Goal: Information Seeking & Learning: Learn about a topic

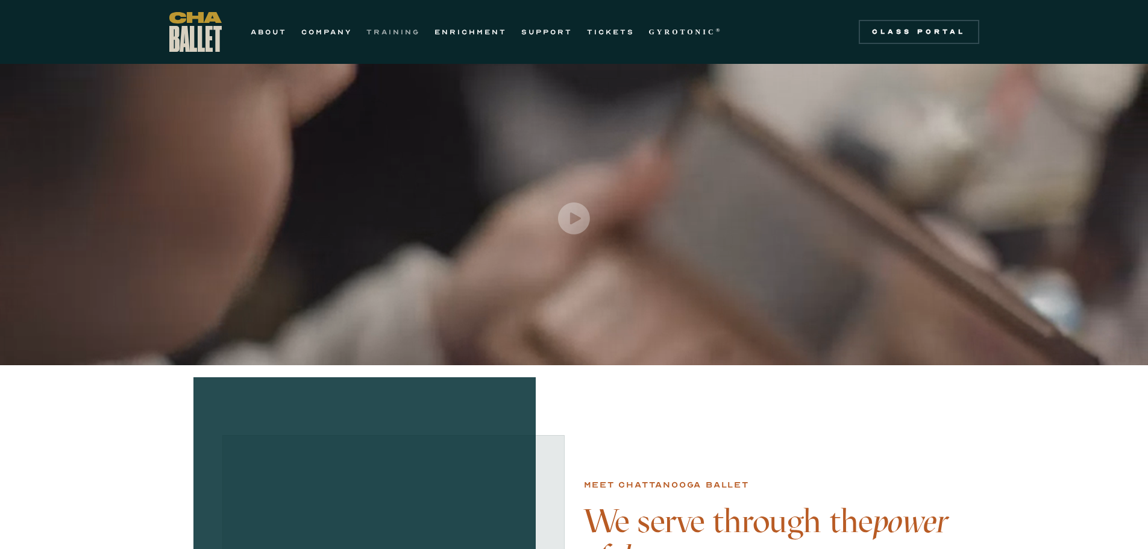
click at [396, 33] on link "TRAINING" at bounding box center [393, 32] width 54 height 14
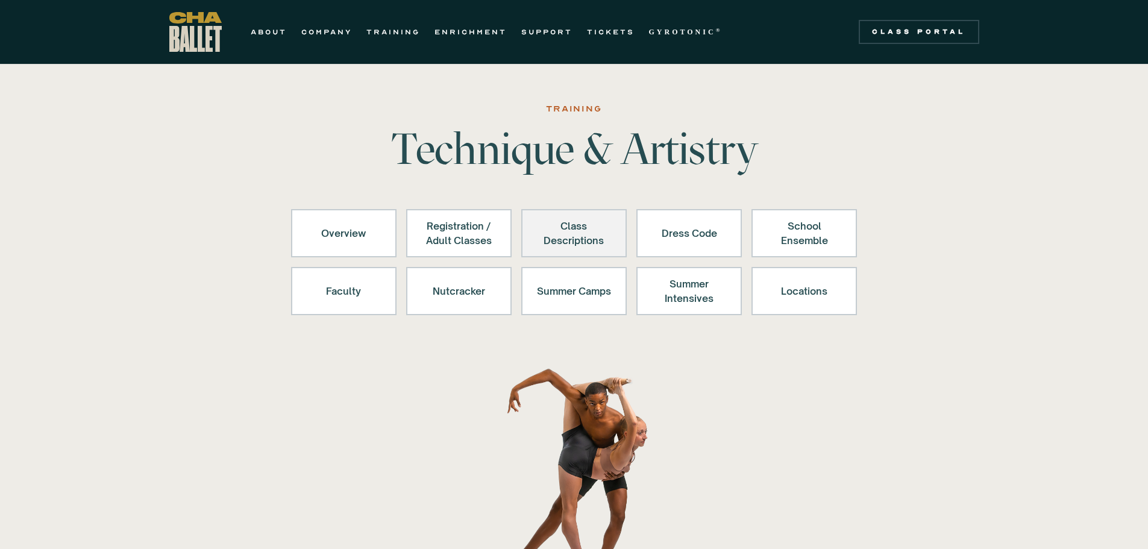
click at [589, 243] on div "Class Descriptions" at bounding box center [574, 233] width 74 height 29
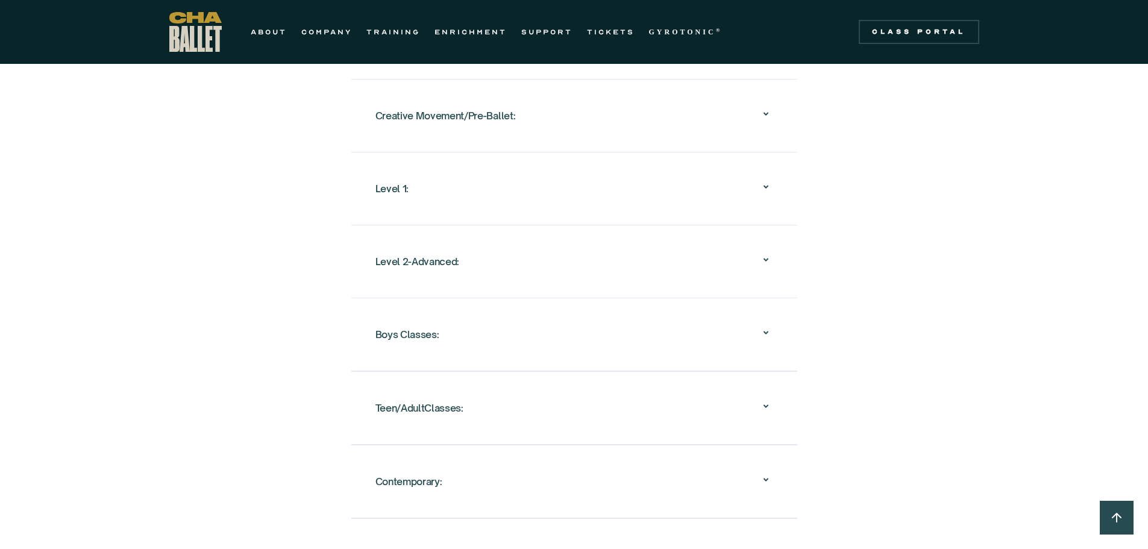
scroll to position [1225, 0]
click at [763, 179] on icon at bounding box center [766, 186] width 14 height 14
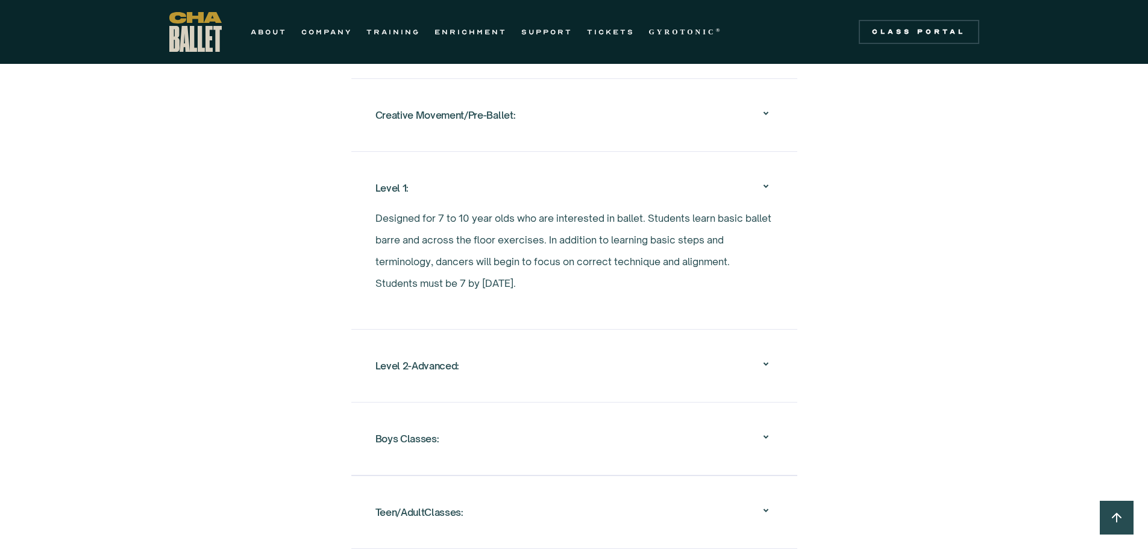
click at [765, 106] on icon at bounding box center [766, 113] width 14 height 14
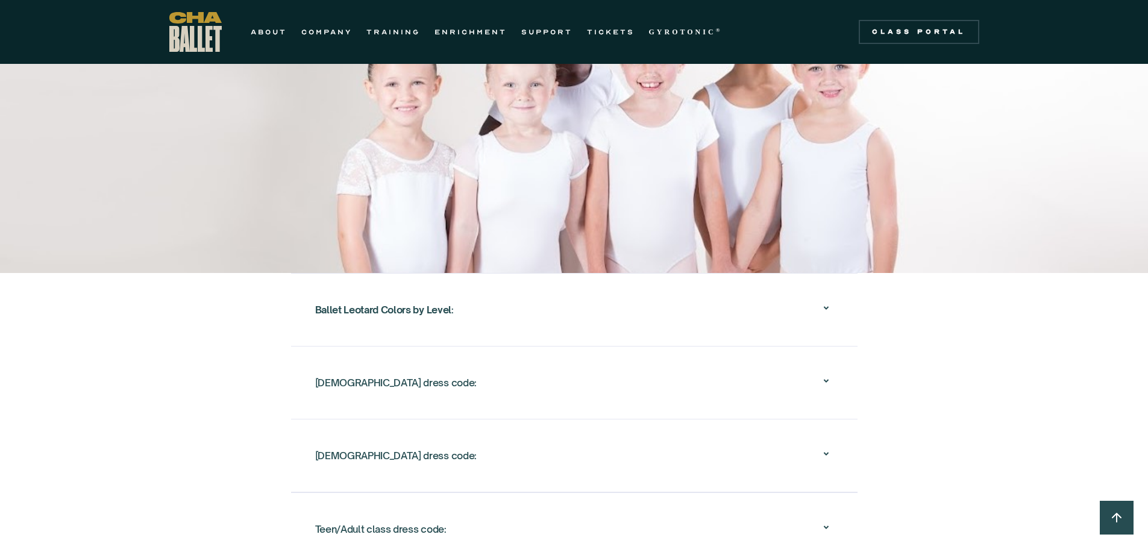
scroll to position [2189, 0]
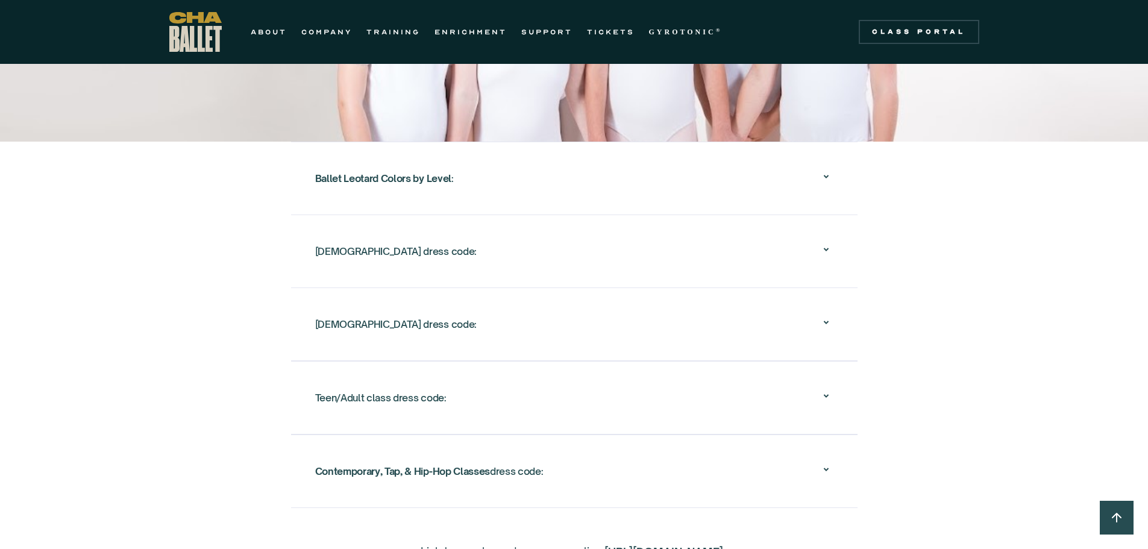
click at [562, 184] on div "Ballet Leotard Colors by Level :" at bounding box center [574, 178] width 518 height 39
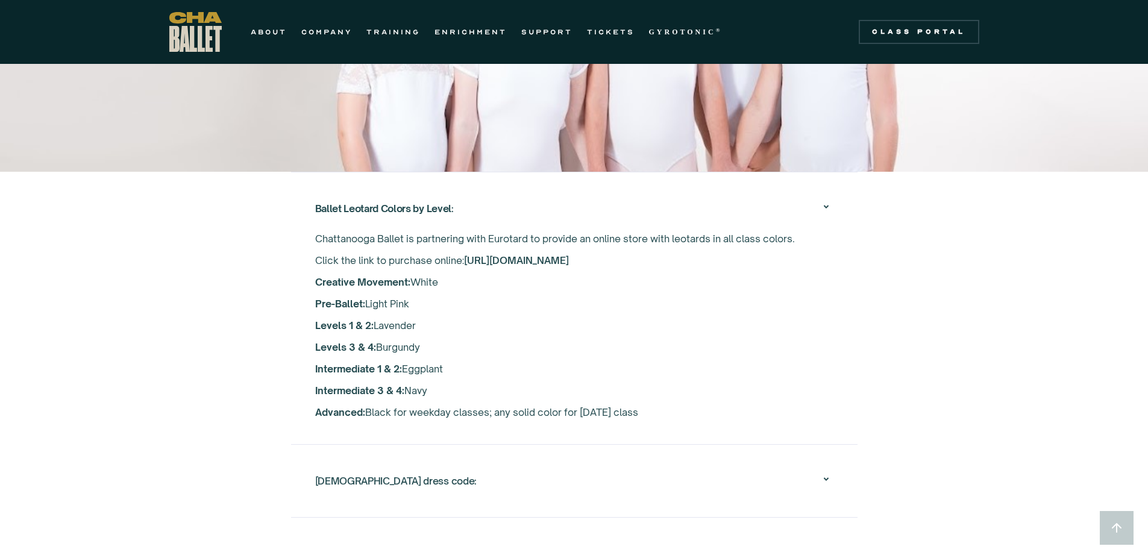
scroll to position [1954, 0]
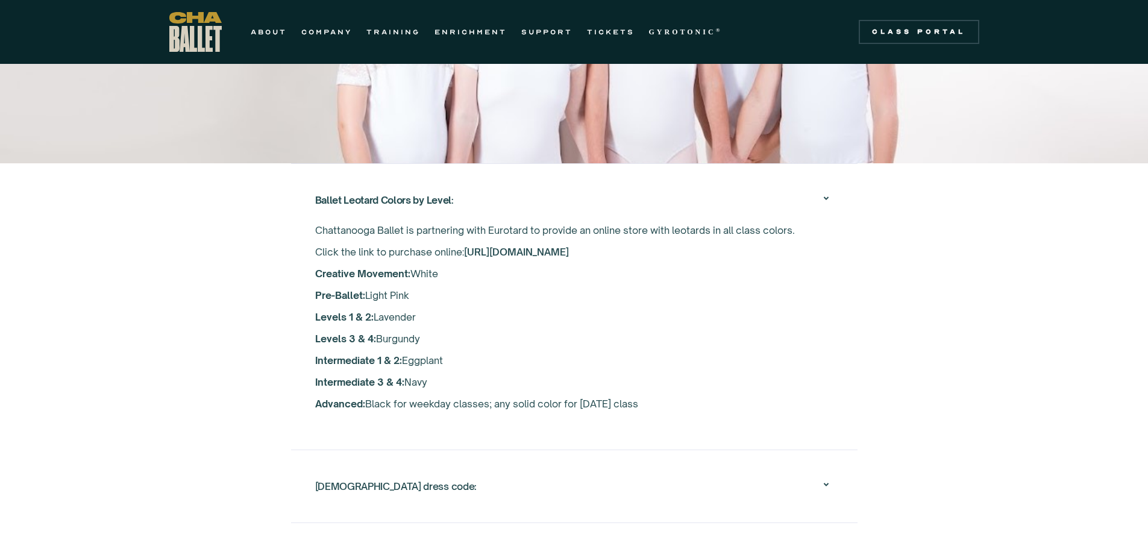
click at [569, 246] on link "https://www.eurotard.com/v4/classes.aspx?studio=S-Ch0617" at bounding box center [516, 252] width 105 height 12
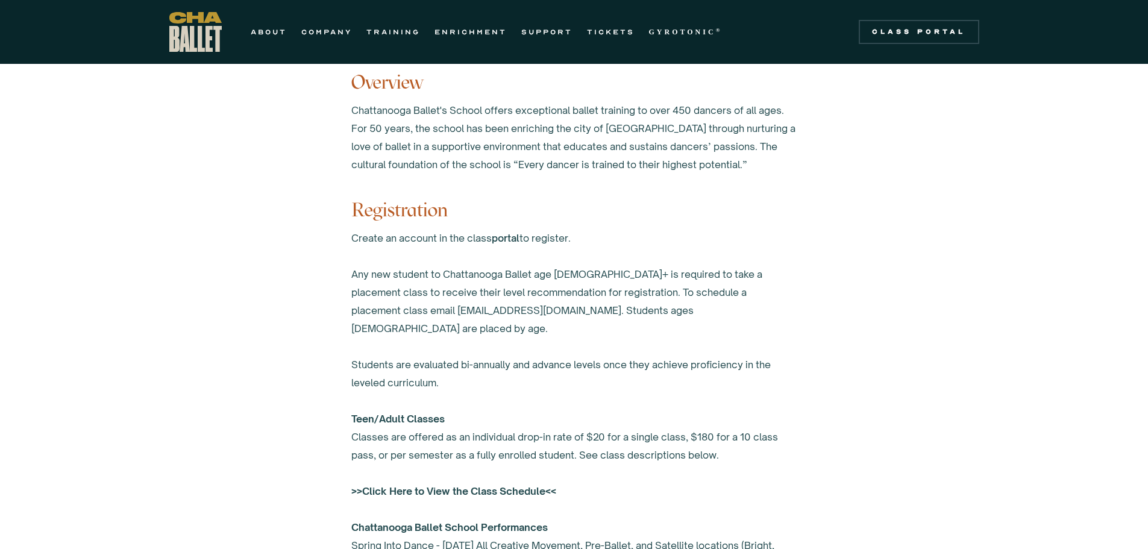
drag, startPoint x: 733, startPoint y: 363, endPoint x: 638, endPoint y: 136, distance: 245.5
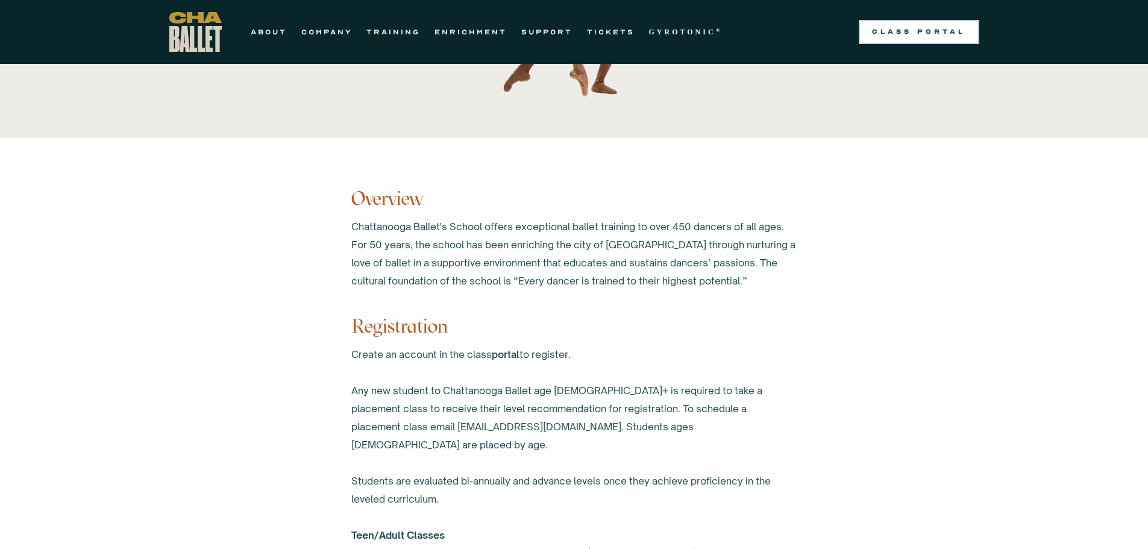
click at [921, 32] on div "Class Portal" at bounding box center [919, 32] width 106 height 10
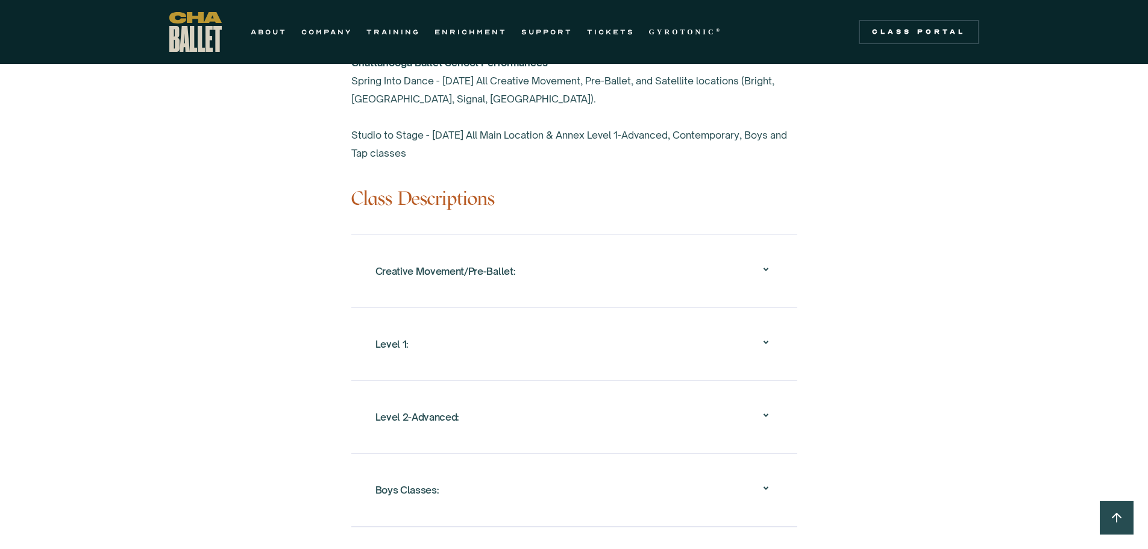
scroll to position [1091, 0]
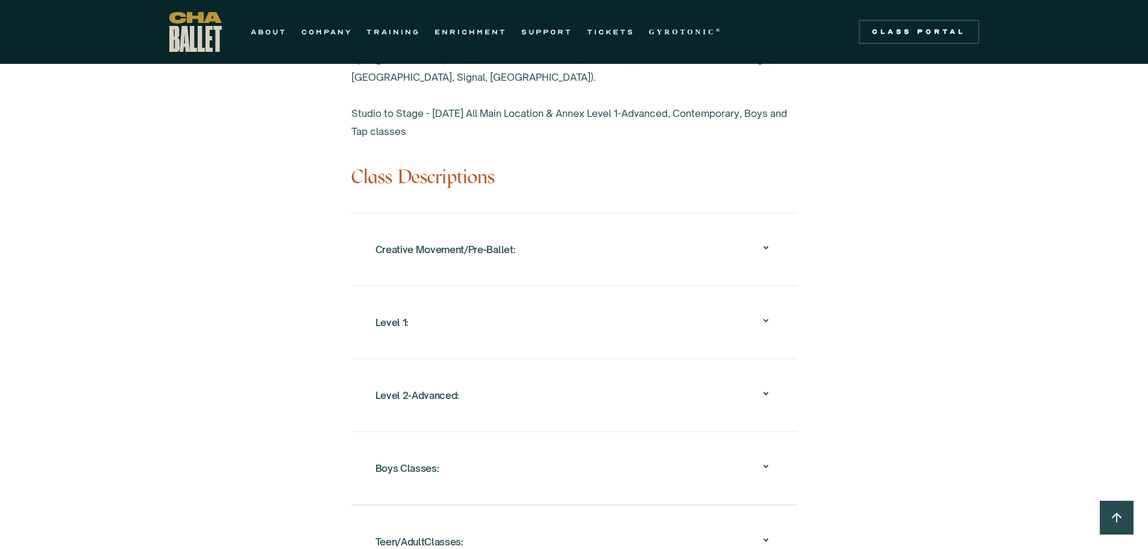
click at [777, 226] on div "Creative Movement/Pre-Ballet: Creative Movement An introduction to the world of…" at bounding box center [574, 249] width 446 height 73
click at [759, 240] on icon at bounding box center [766, 247] width 14 height 14
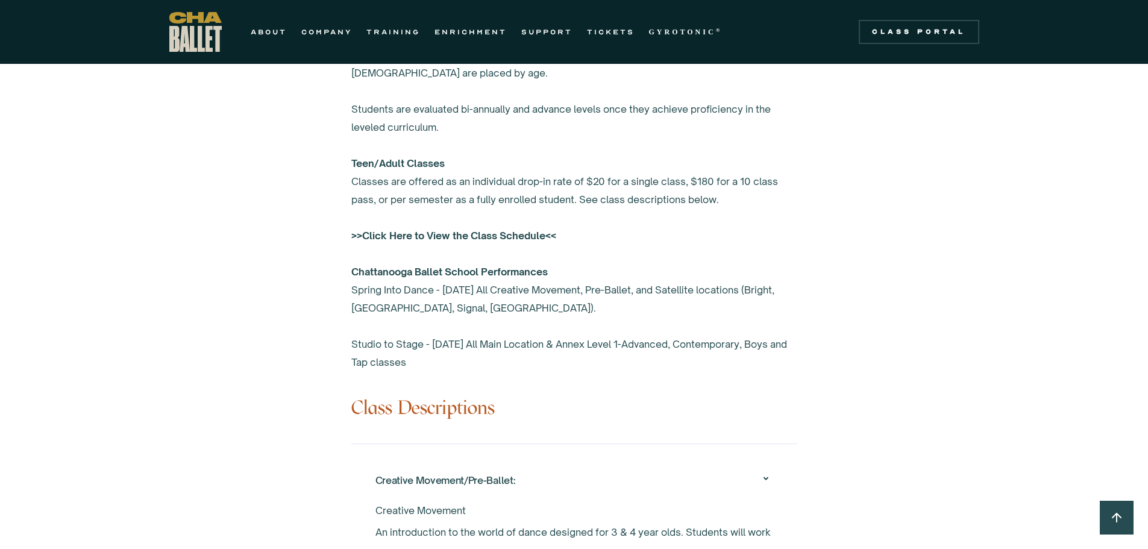
scroll to position [0, 0]
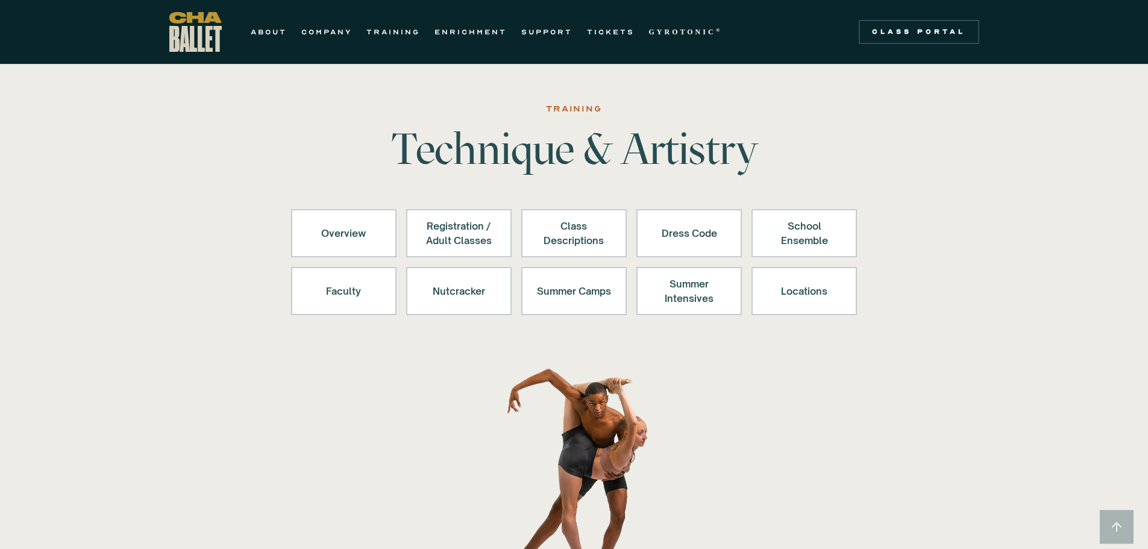
drag, startPoint x: 880, startPoint y: 444, endPoint x: 716, endPoint y: 77, distance: 402.4
click at [809, 243] on div "School Ensemble" at bounding box center [804, 233] width 74 height 29
drag, startPoint x: 892, startPoint y: 390, endPoint x: 840, endPoint y: 261, distance: 139.0
click at [830, 278] on div "Locations" at bounding box center [804, 291] width 74 height 29
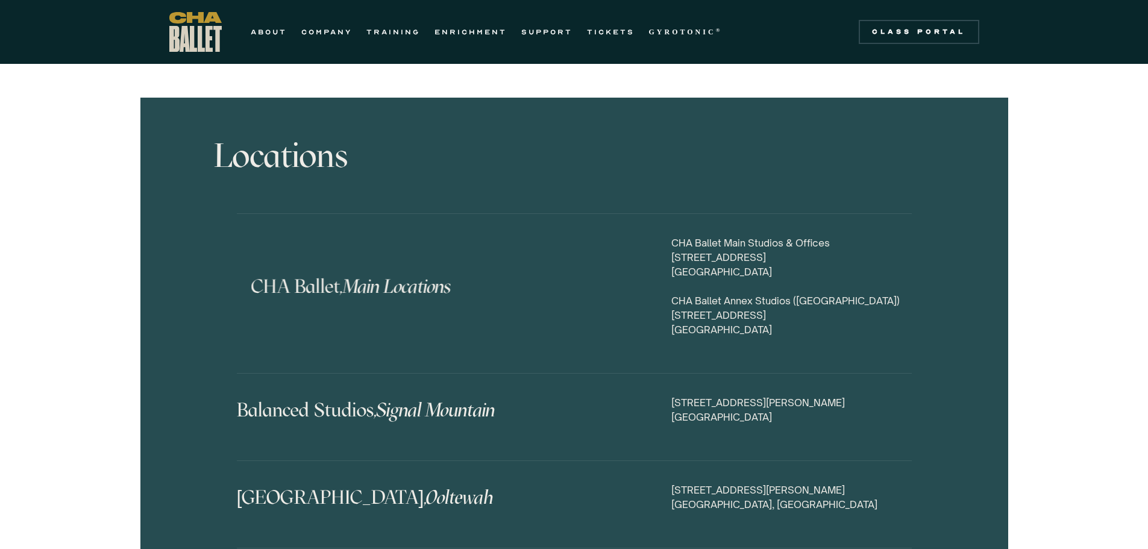
scroll to position [5529, 0]
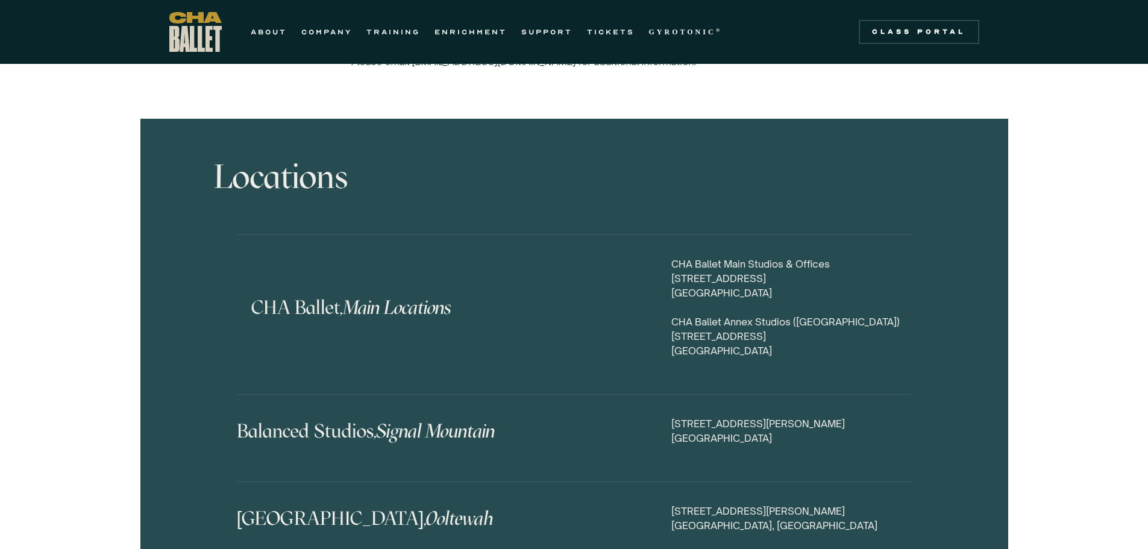
drag, startPoint x: 445, startPoint y: 249, endPoint x: 405, endPoint y: 228, distance: 44.8
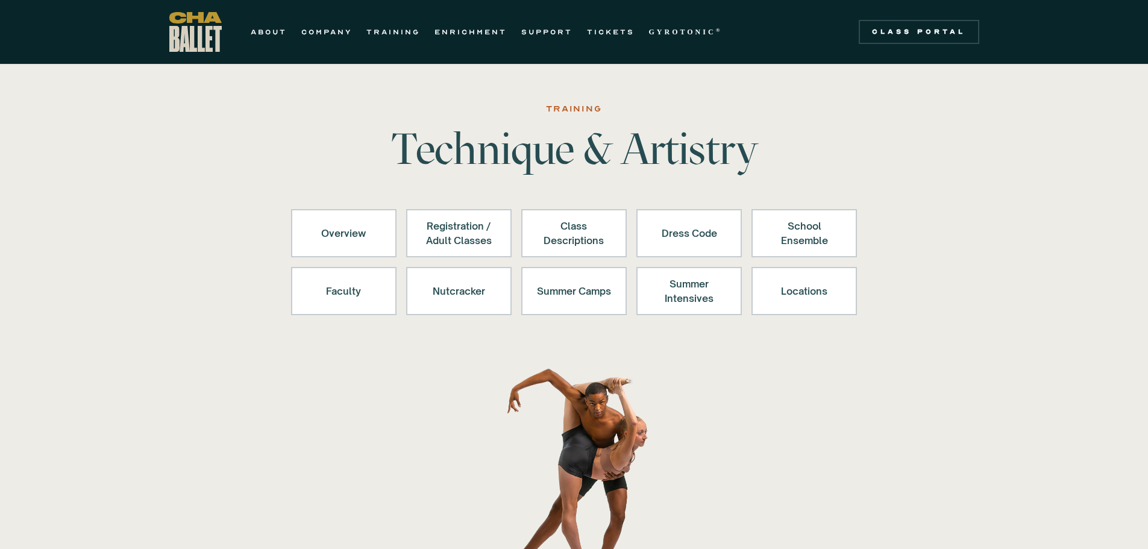
drag, startPoint x: 288, startPoint y: 149, endPoint x: 188, endPoint y: 121, distance: 103.9
